Goal: Find specific page/section: Find specific page/section

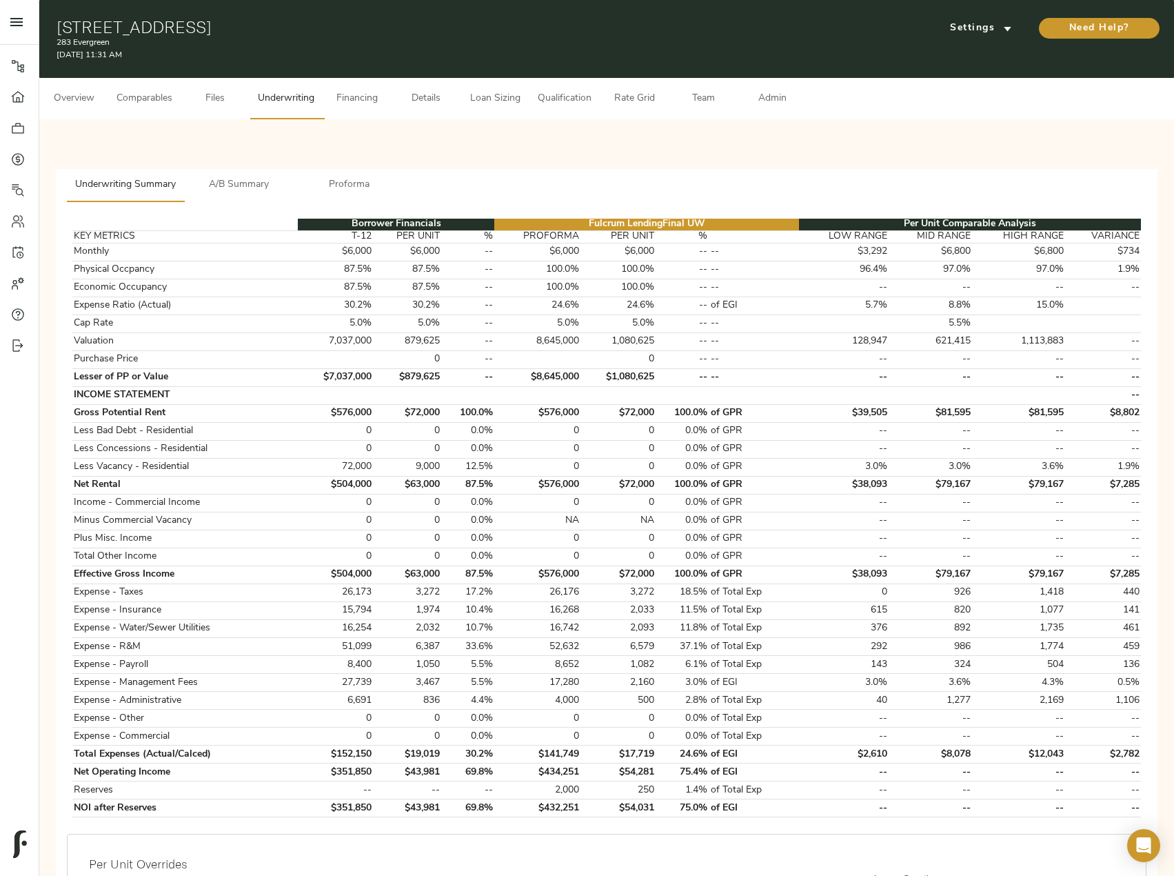
click at [450, 172] on div "Underwriting Summary A/B Summary Proforma Borrower Financials Fulcrum Lending F…" at bounding box center [607, 685] width 1102 height 1033
click at [21, 192] on icon at bounding box center [18, 190] width 14 height 14
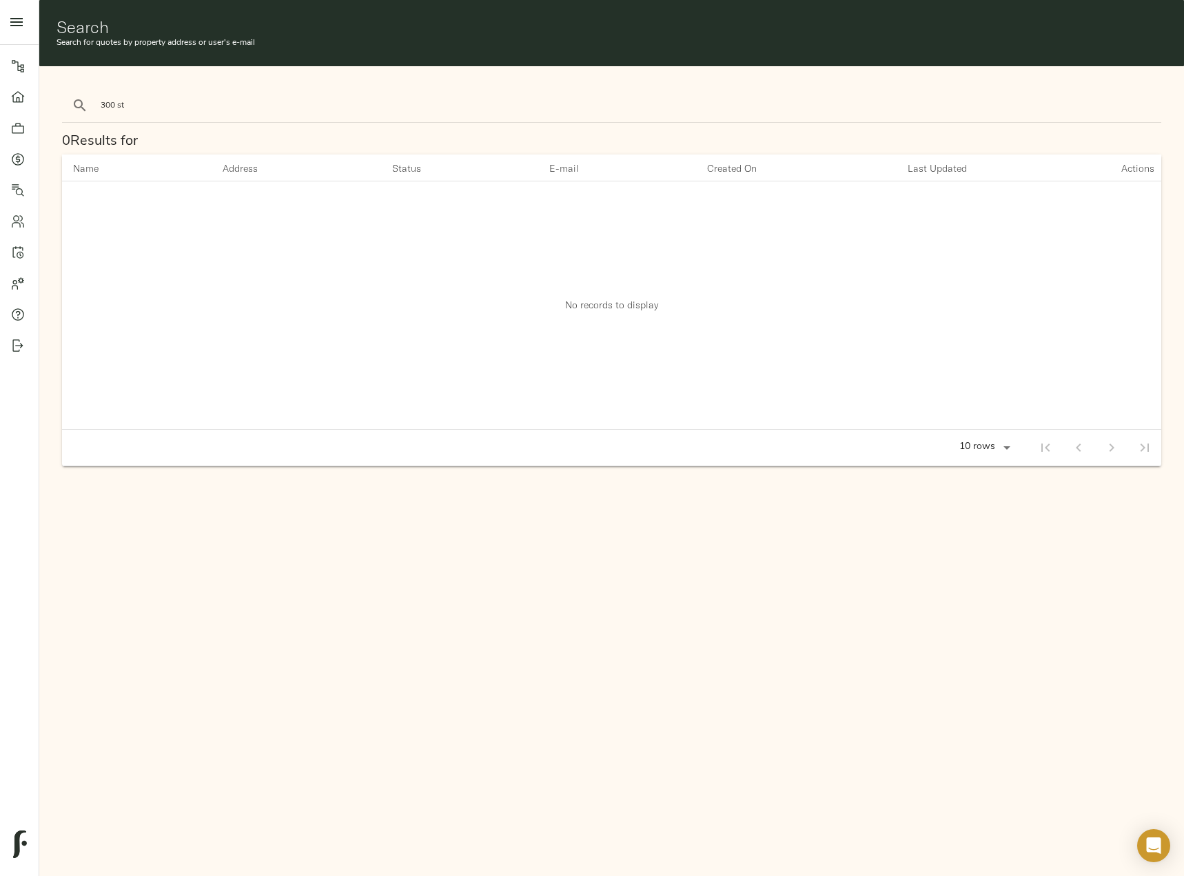
type input "300 st"
click at [65, 90] on button "search" at bounding box center [80, 105] width 30 height 30
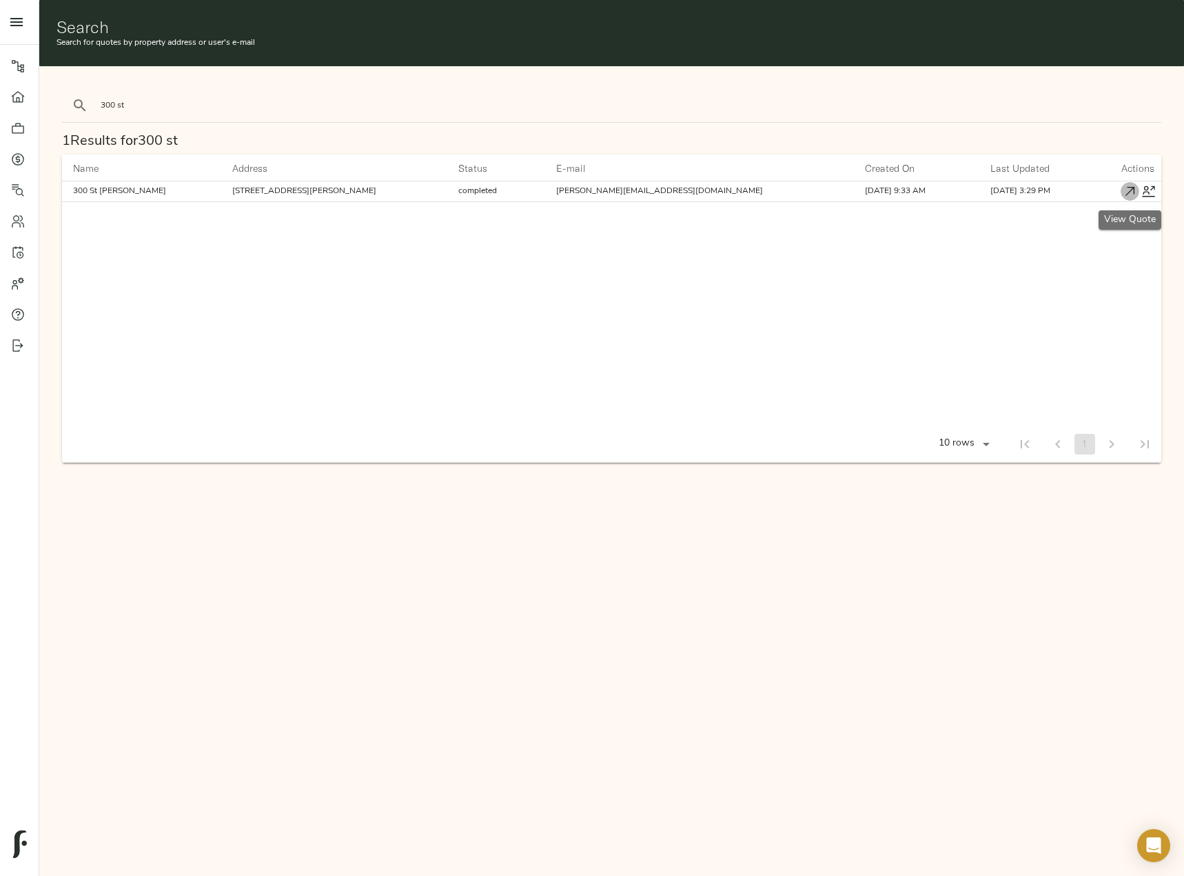
click at [1125, 190] on icon "button" at bounding box center [1130, 191] width 14 height 14
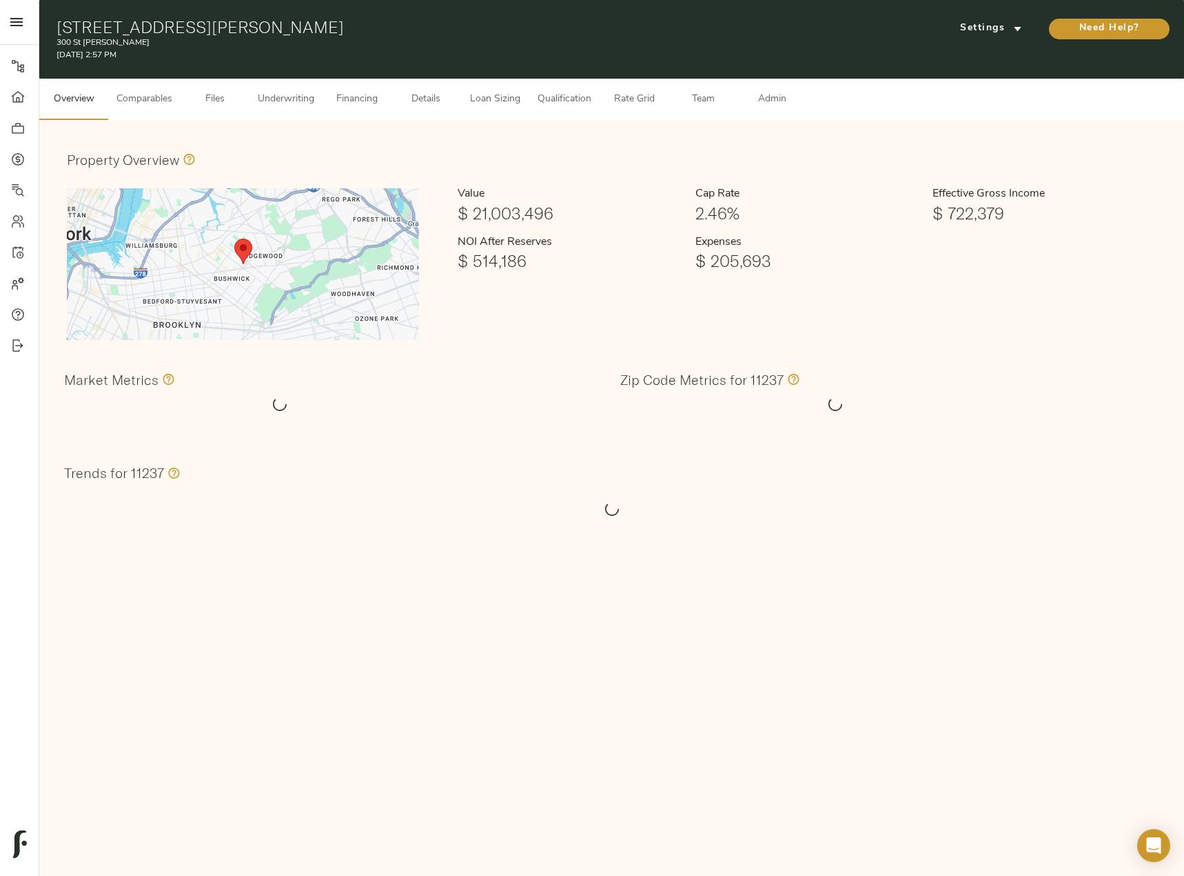
click at [307, 95] on span "Underwriting" at bounding box center [286, 99] width 57 height 17
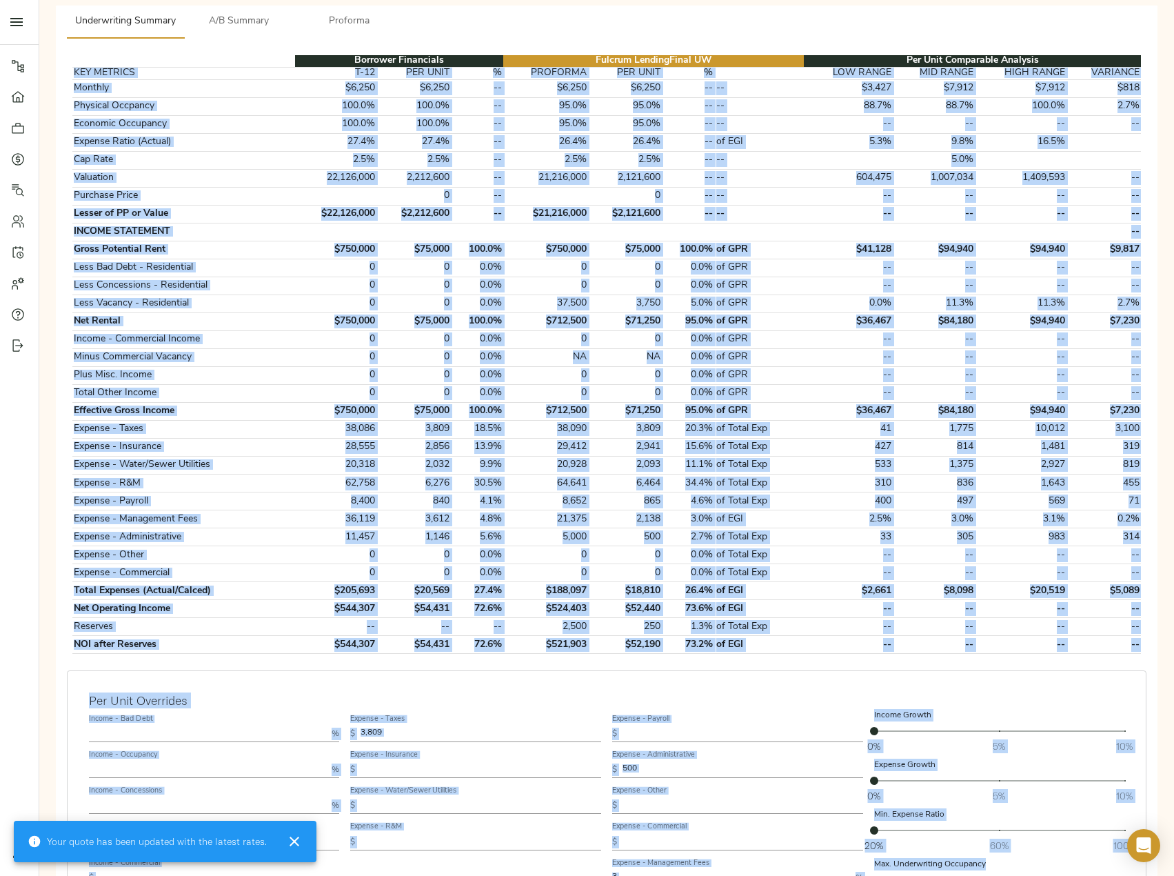
scroll to position [214, 0]
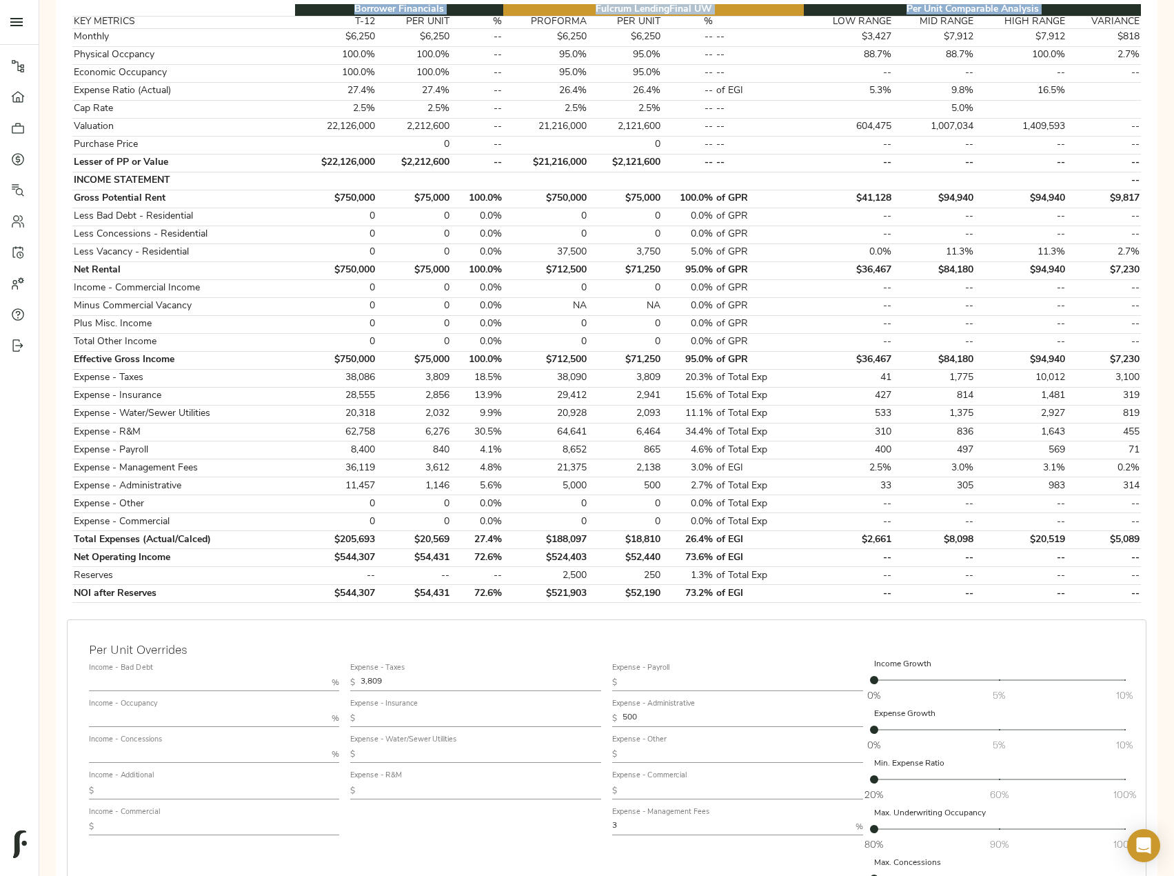
drag, startPoint x: 75, startPoint y: 236, endPoint x: 1145, endPoint y: 592, distance: 1127.4
click at [1145, 592] on div "Borrower Financials Fulcrum Lending Final UW Per Unit Comparable Analysis KEY M…" at bounding box center [606, 303] width 1091 height 621
copy thead "Borrower Financials Fulcrum Lending Final UW Per Unit Comparable Analysis"
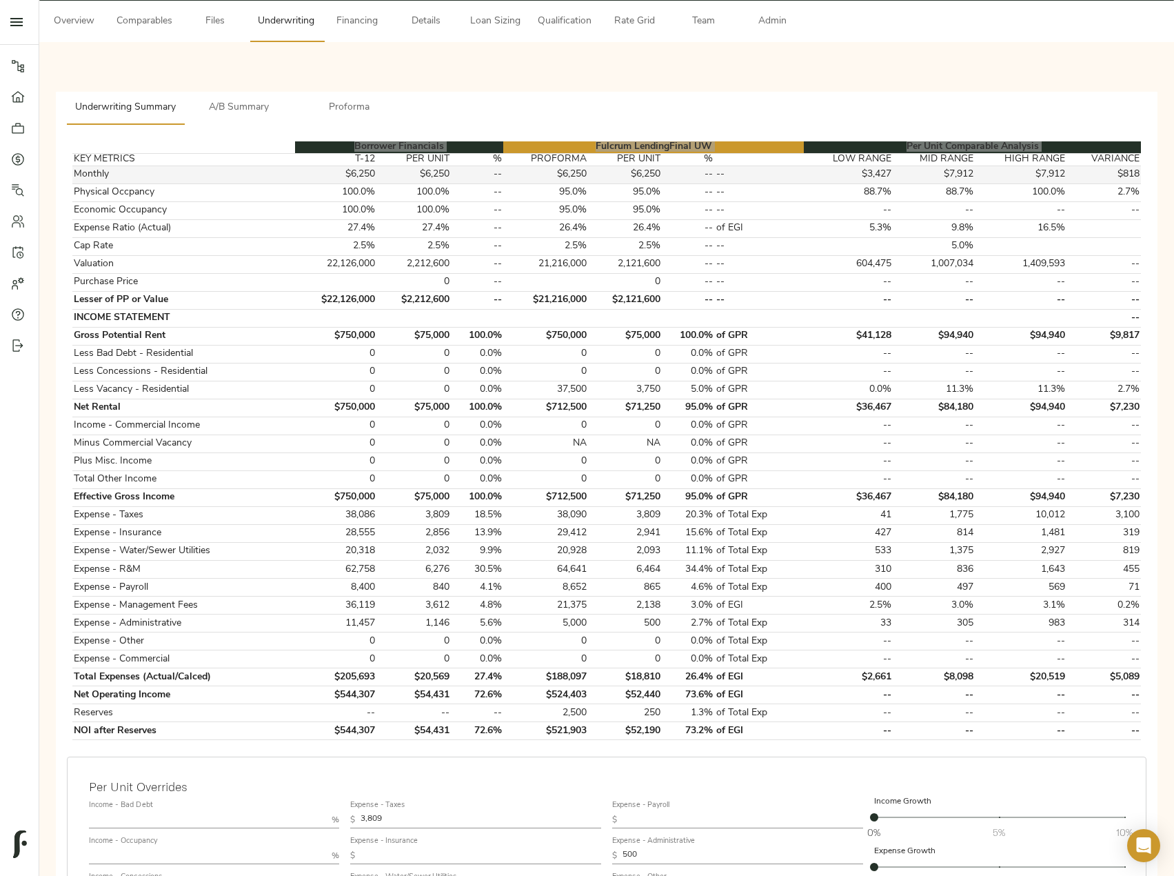
scroll to position [77, 0]
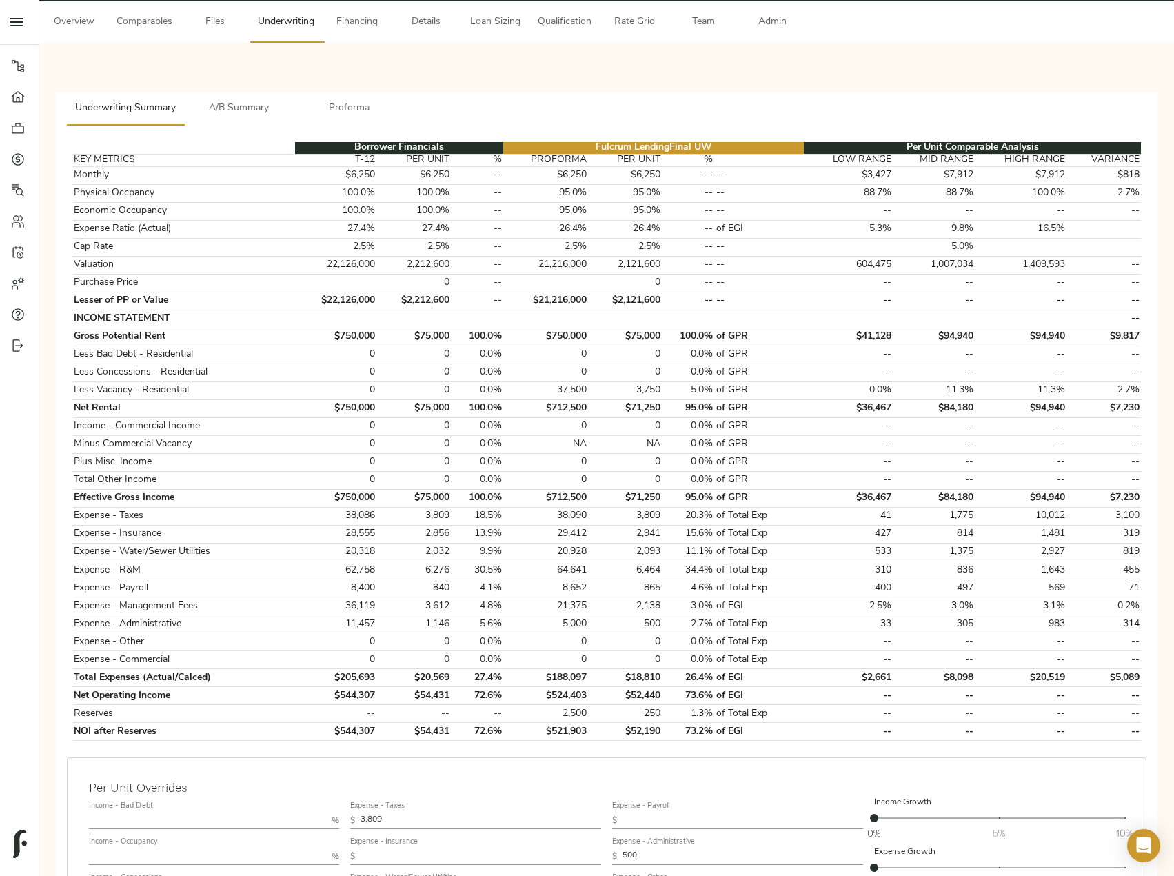
click at [131, 143] on th at bounding box center [183, 148] width 223 height 12
drag, startPoint x: 90, startPoint y: 143, endPoint x: 1151, endPoint y: 747, distance: 1220.9
click at [1151, 747] on div "Borrower Financials Fulcrum Lending Final UW Per Unit Comparable Analysis KEY M…" at bounding box center [606, 441] width 1091 height 621
copy thead
